Goal: Use online tool/utility: Utilize a website feature to perform a specific function

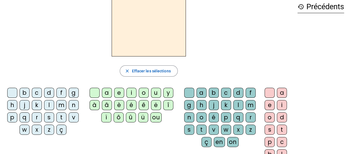
scroll to position [28, 0]
click at [49, 117] on div "s" at bounding box center [49, 118] width 10 height 10
click at [129, 93] on div "i" at bounding box center [131, 93] width 10 height 10
click at [143, 96] on div "o" at bounding box center [144, 93] width 10 height 10
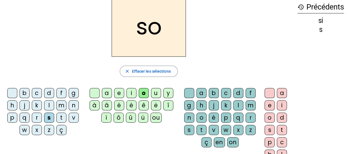
click at [25, 92] on div "b" at bounding box center [25, 93] width 10 height 10
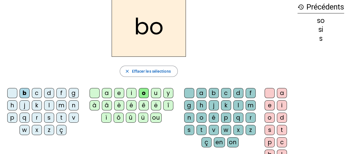
click at [237, 104] on div "l" at bounding box center [238, 105] width 10 height 10
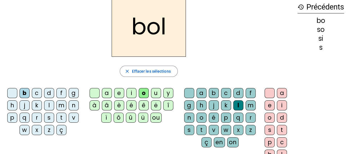
click at [38, 91] on div "c" at bounding box center [37, 93] width 10 height 10
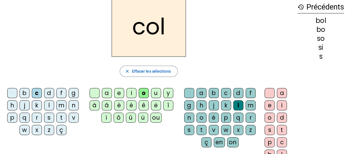
click at [49, 118] on div "s" at bounding box center [49, 118] width 10 height 10
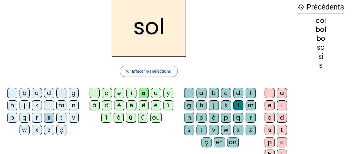
click at [38, 92] on div "c" at bounding box center [37, 93] width 10 height 10
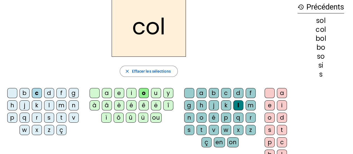
click at [131, 93] on div "i" at bounding box center [131, 93] width 10 height 10
